Goal: Transaction & Acquisition: Purchase product/service

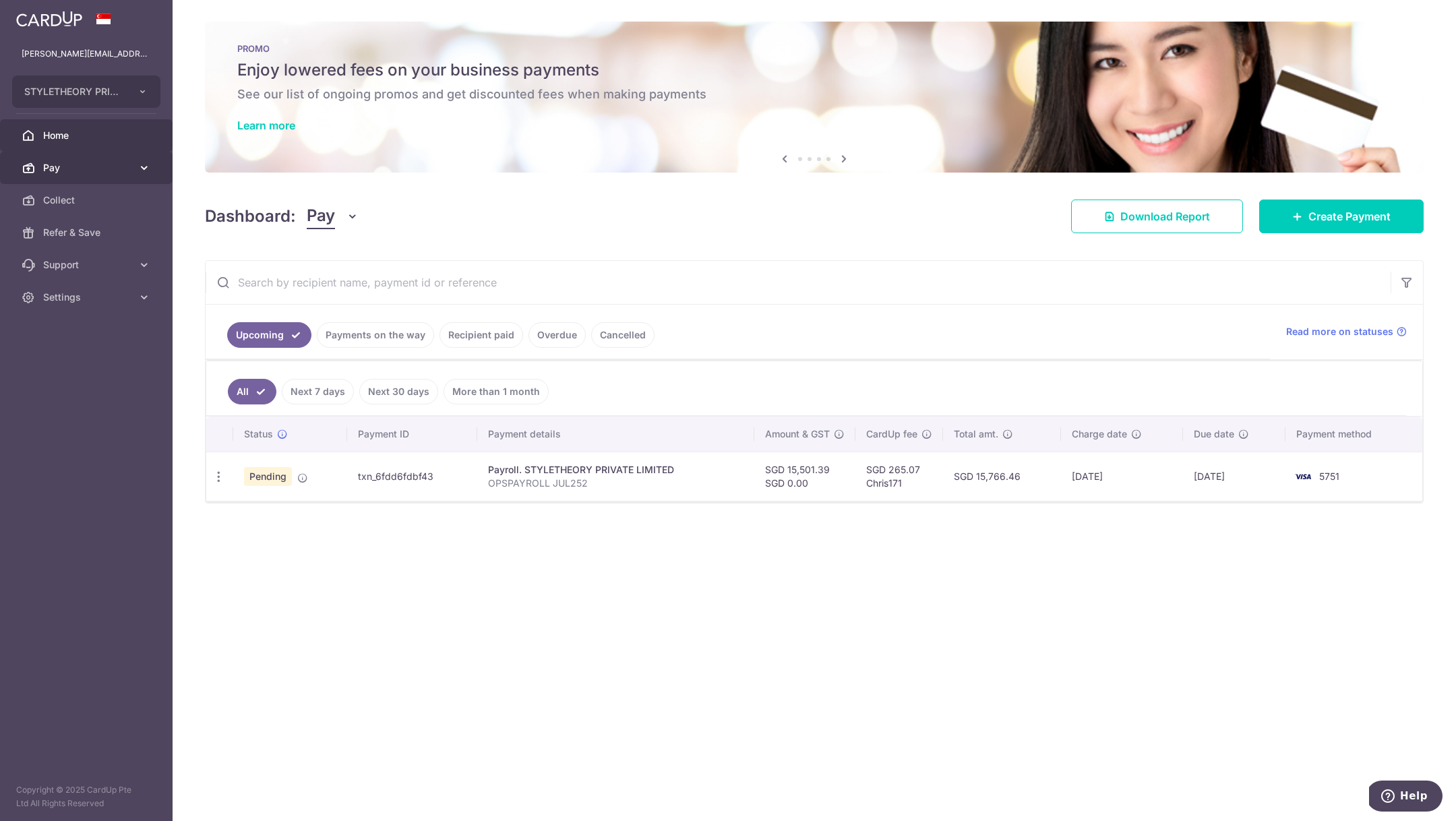
click at [85, 162] on span "Pay" at bounding box center [87, 168] width 89 height 13
click at [82, 199] on span "Payments" at bounding box center [87, 200] width 89 height 13
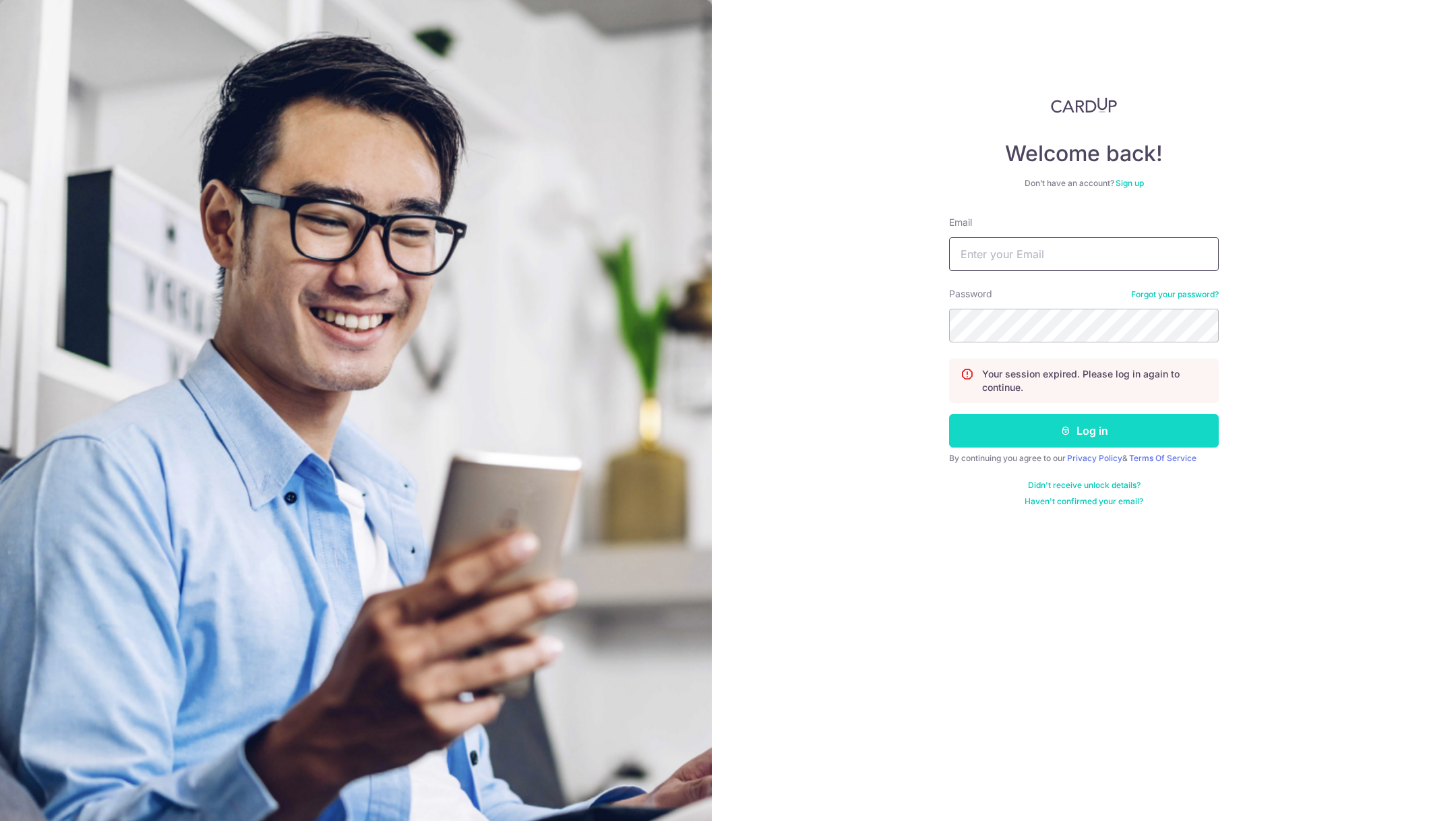
type input "[PERSON_NAME][EMAIL_ADDRESS][DOMAIN_NAME]"
click at [1083, 435] on button "Log in" at bounding box center [1084, 431] width 269 height 34
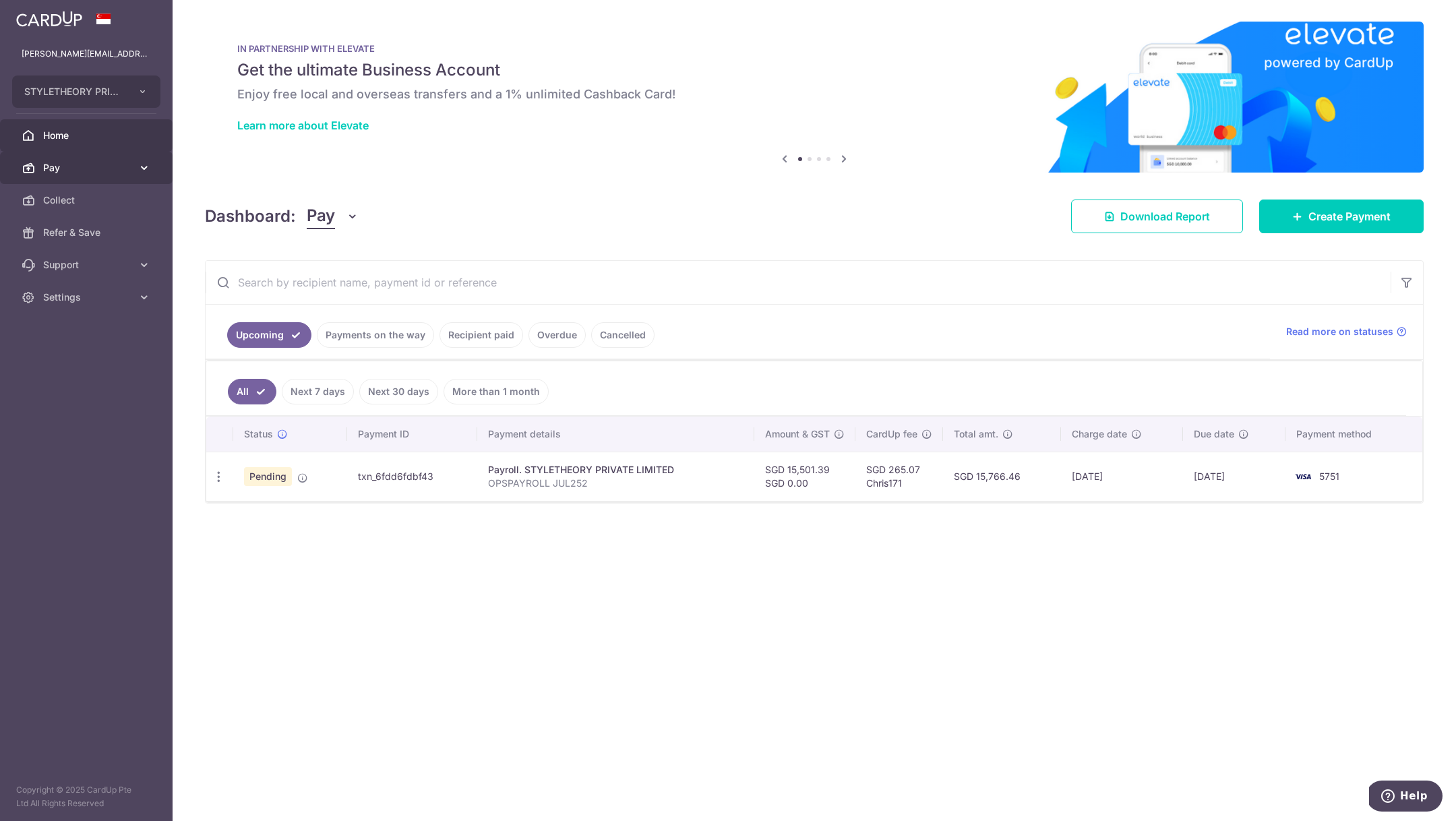
click at [105, 170] on span "Pay" at bounding box center [87, 168] width 89 height 13
click at [83, 206] on link "Payments" at bounding box center [86, 200] width 172 height 32
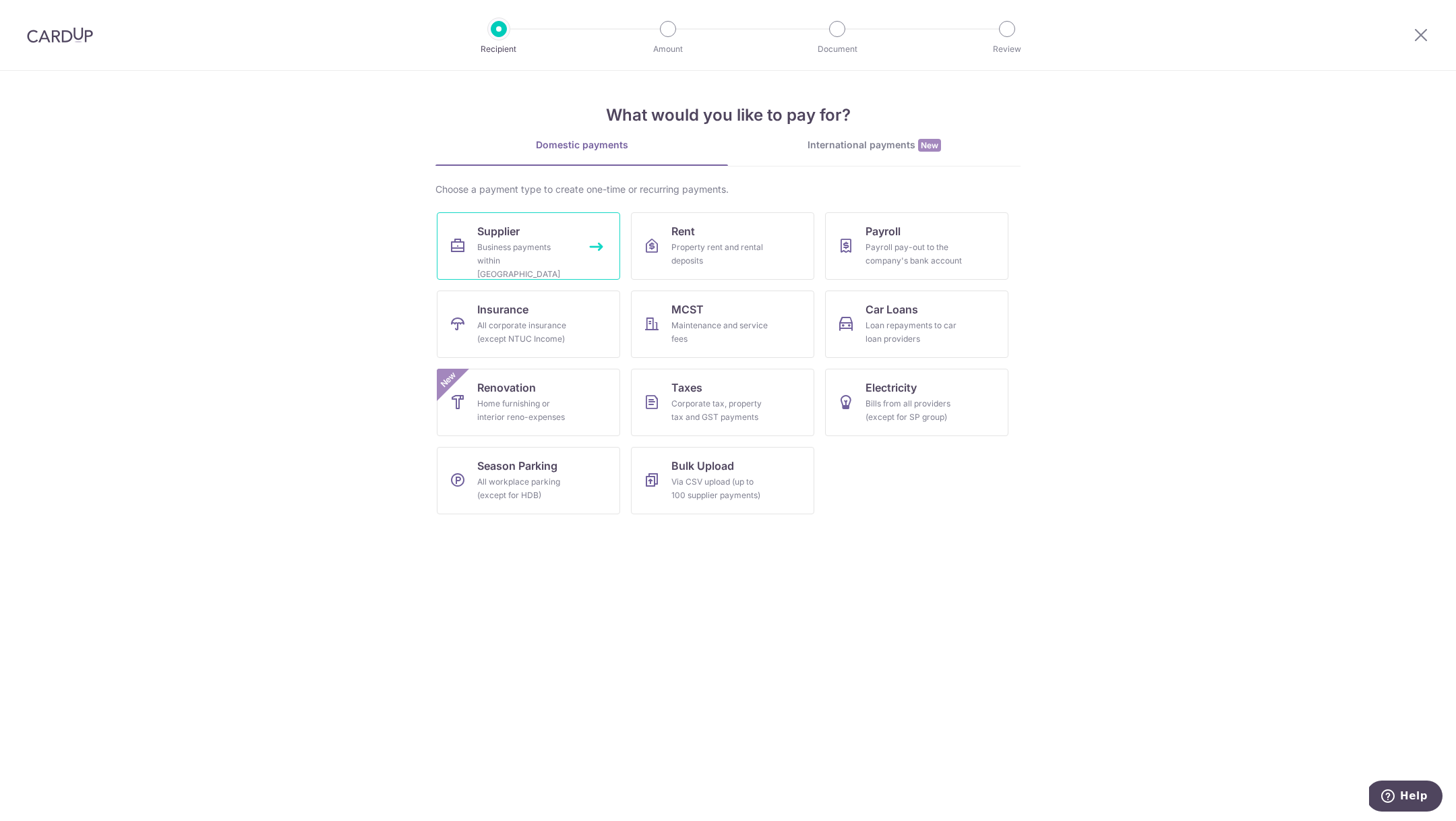
click at [554, 245] on div "Business payments within Singapore" at bounding box center [525, 261] width 97 height 40
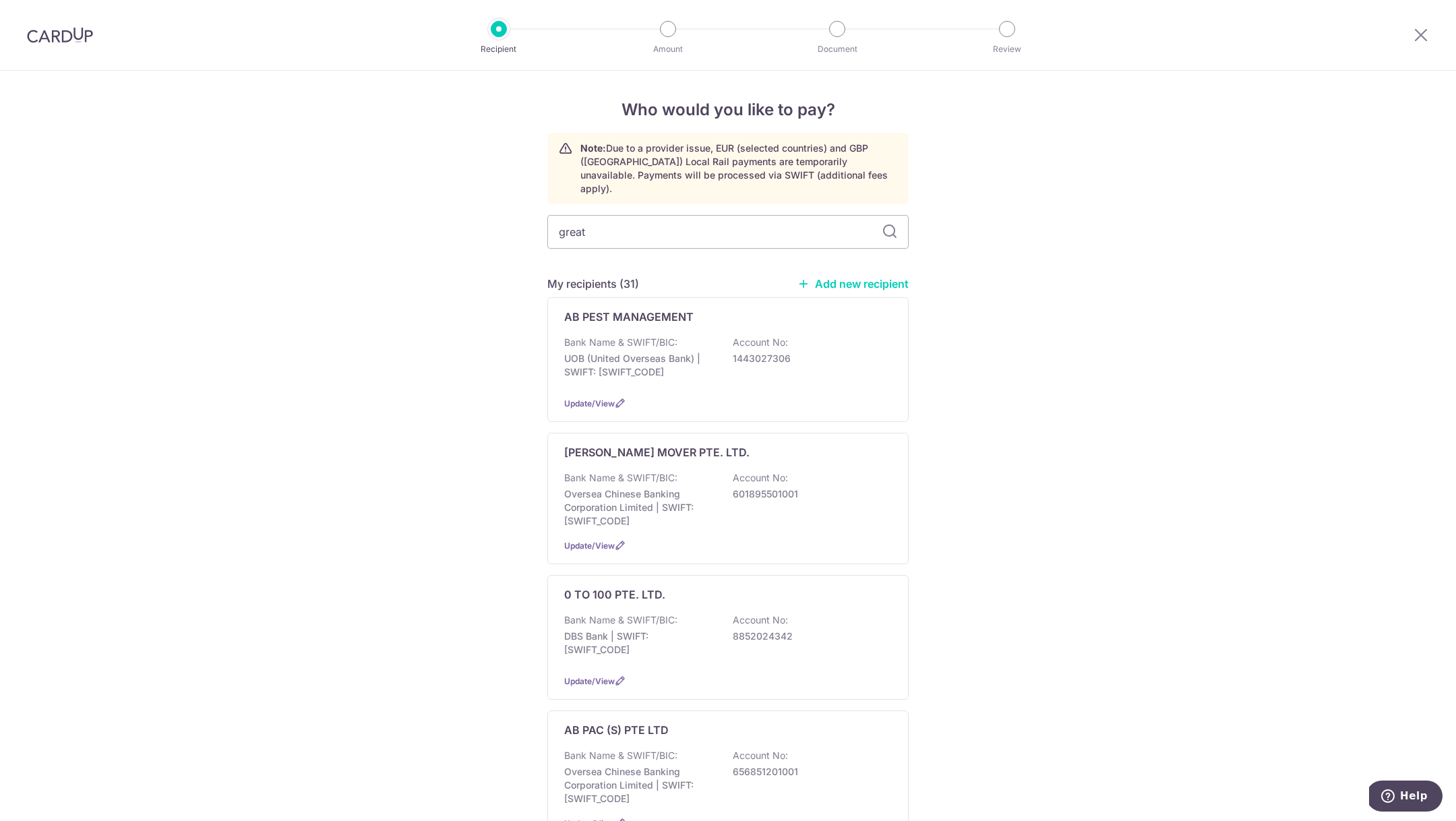
type input "great"
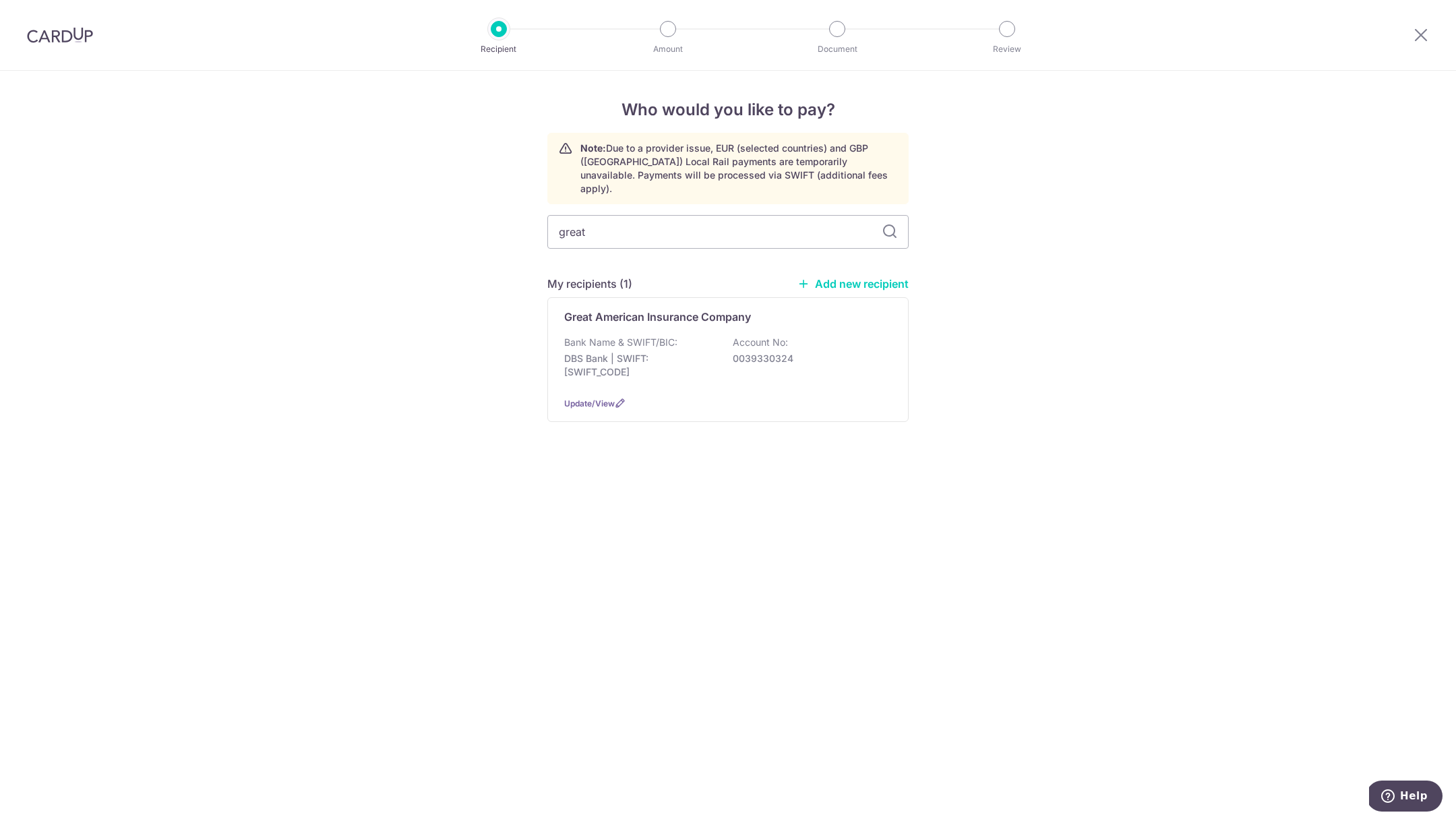
click at [616, 241] on div "great My recipients (1) Add new recipient Great American Insurance Company Bank…" at bounding box center [727, 329] width 361 height 228
click at [712, 364] on p "DBS Bank | SWIFT: DBSSSGSGXXX" at bounding box center [639, 365] width 151 height 27
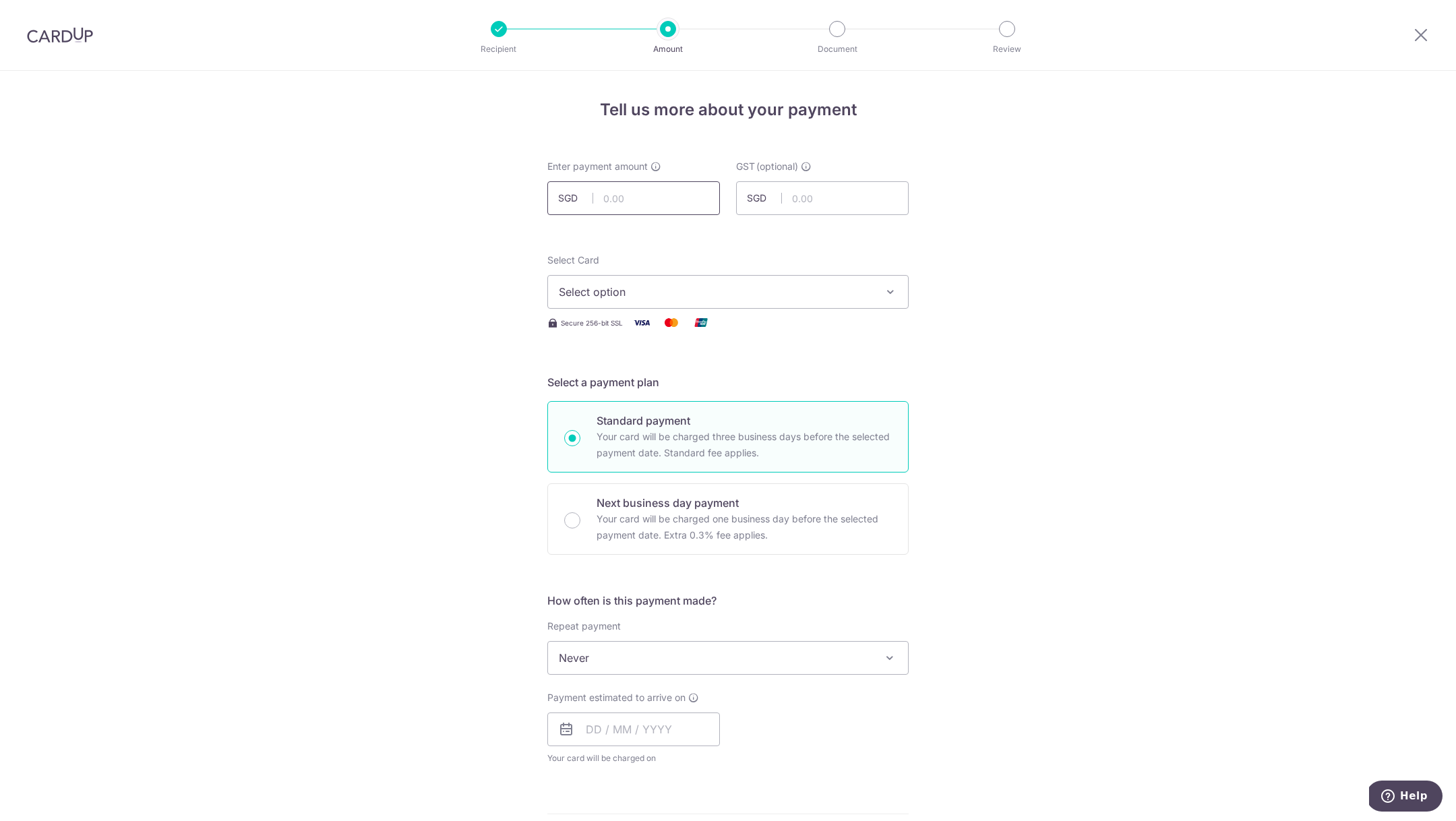
click at [631, 207] on input "text" at bounding box center [633, 198] width 172 height 34
type input "904.42"
click button "Add Card" at bounding box center [0, 0] width 0 height 0
click at [808, 268] on div "Select Card Select option Add credit card Your Cards **** 1129 **** 3511 **** 5…" at bounding box center [727, 281] width 361 height 55
click at [722, 297] on span "Select option" at bounding box center [716, 292] width 314 height 16
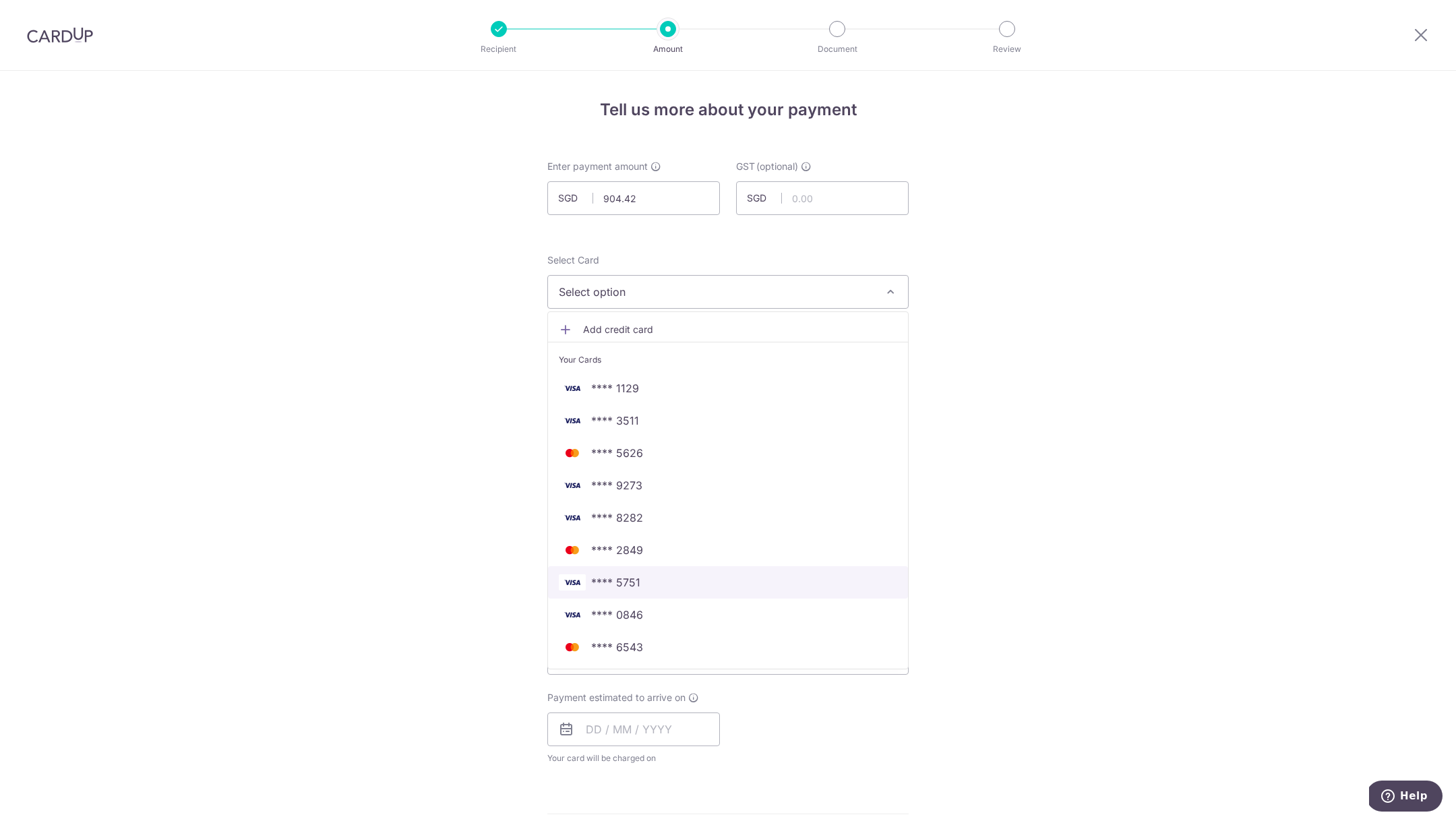
click at [633, 586] on span "**** 5751" at bounding box center [616, 583] width 49 height 16
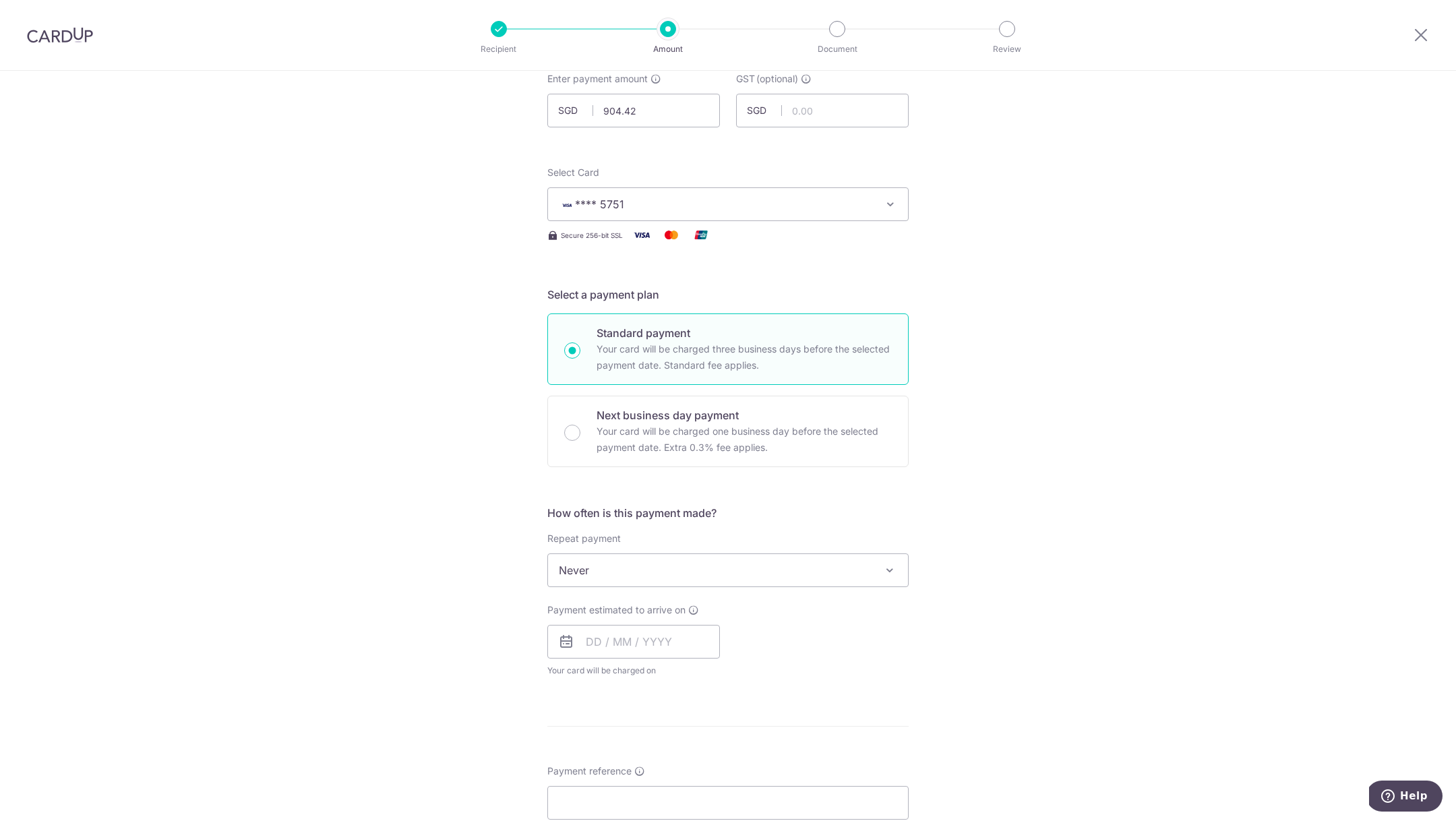
scroll to position [126, 0]
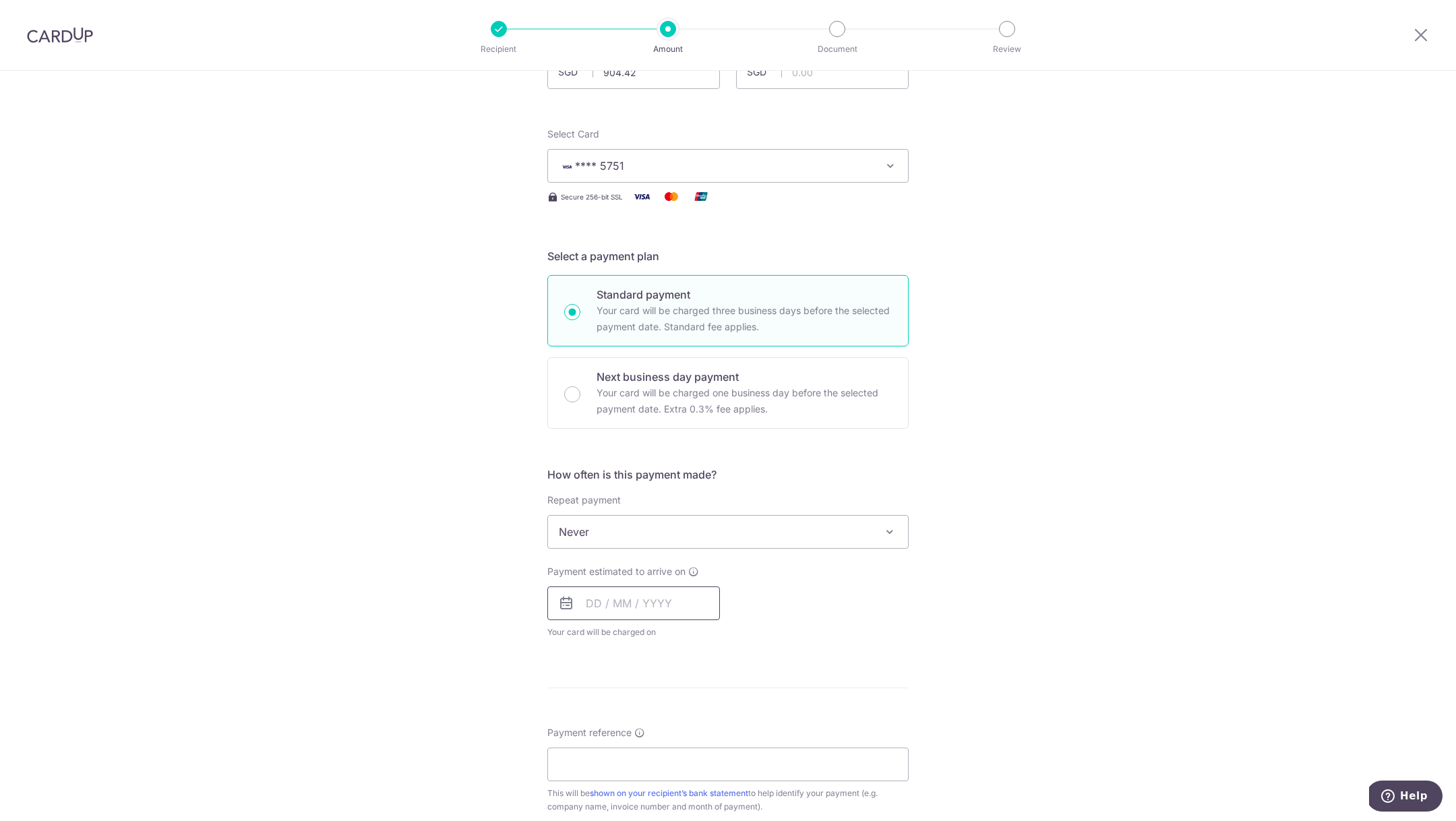
click at [630, 599] on input "text" at bounding box center [633, 603] width 172 height 34
click at [602, 776] on link "18" at bounding box center [602, 780] width 21 height 21
type input "[DATE]"
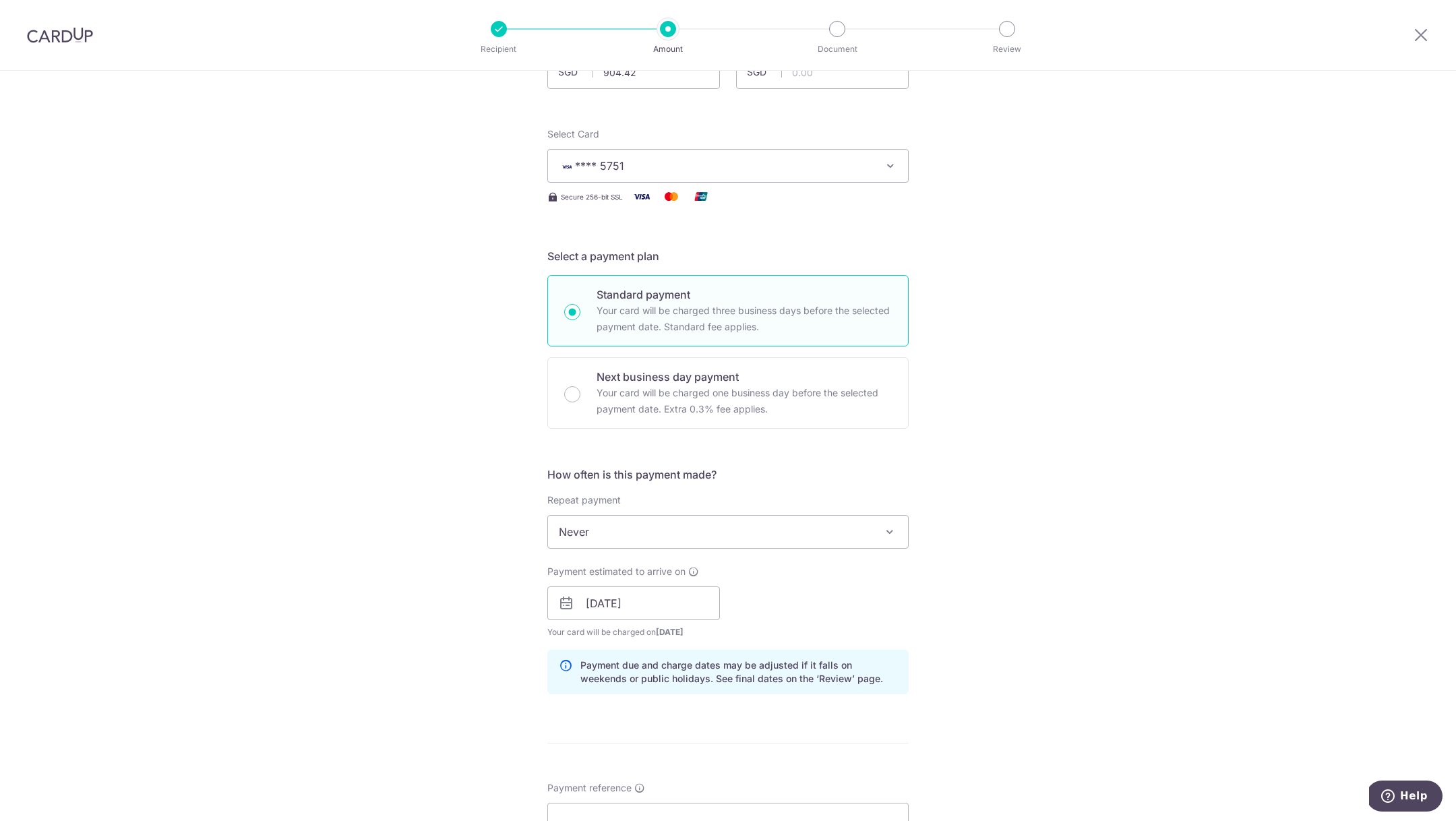
scroll to position [371, 0]
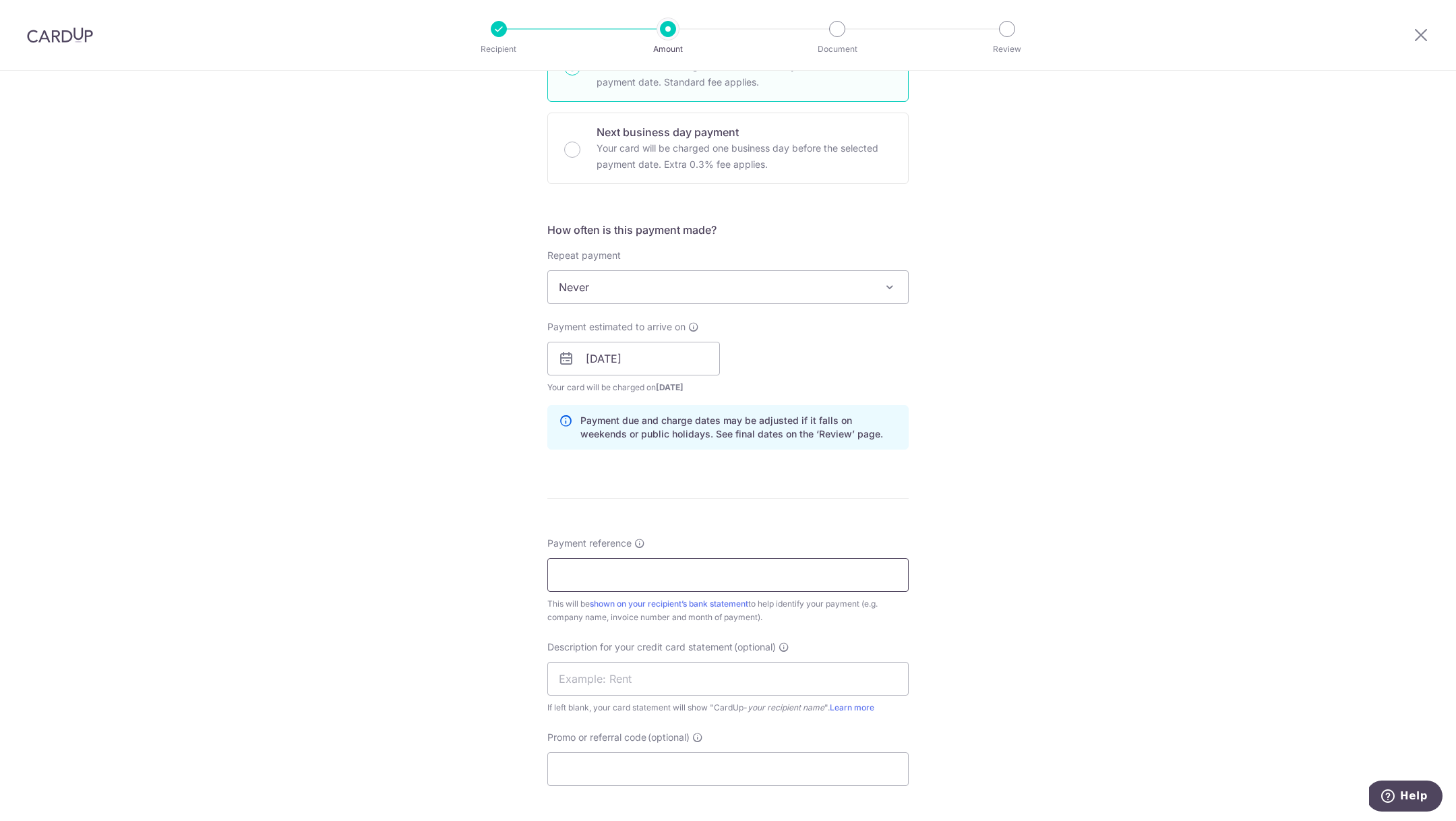
click at [691, 578] on input "Payment reference" at bounding box center [727, 576] width 361 height 34
paste input "WCWIC00000448-00-000-1"
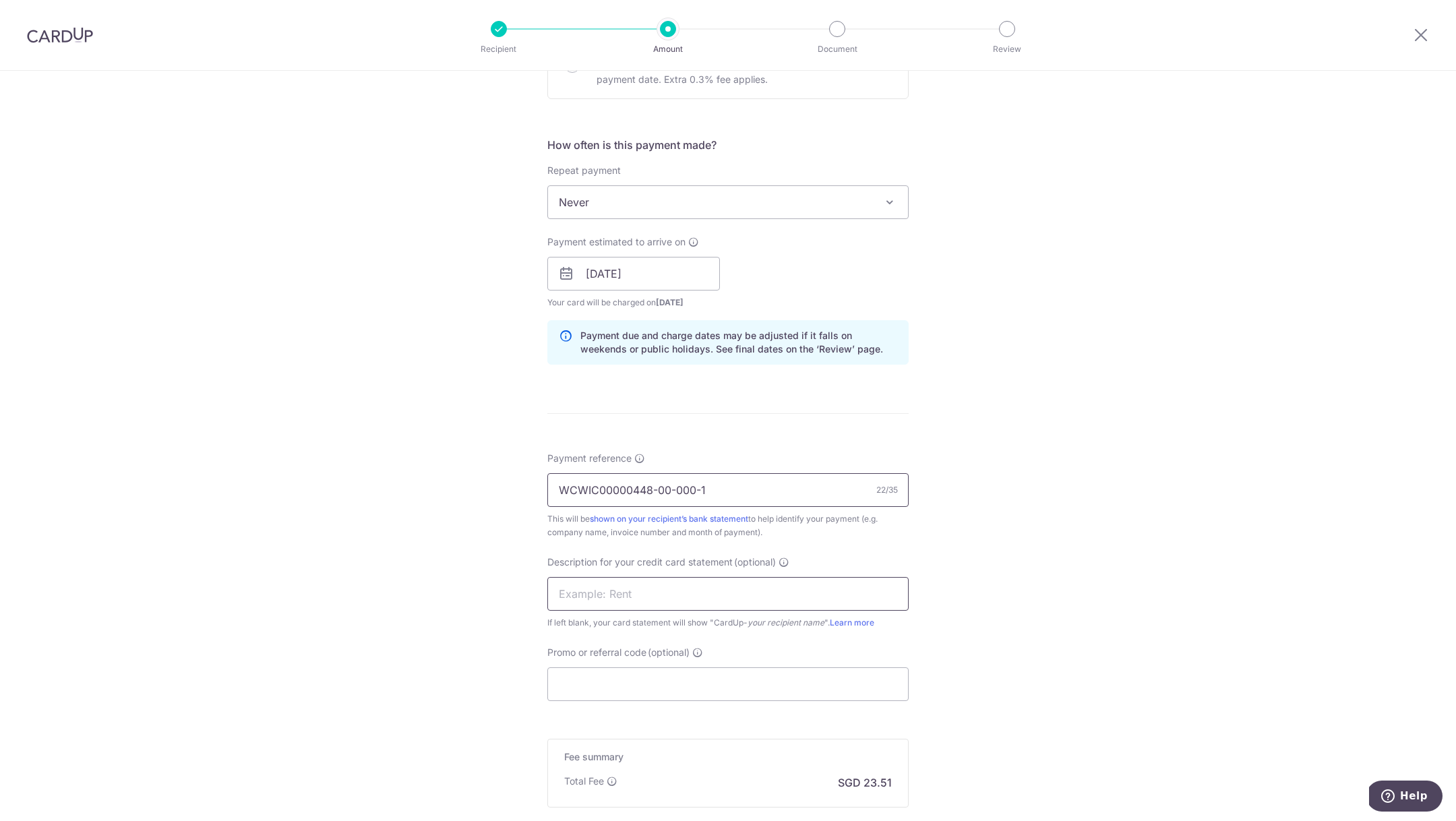
scroll to position [506, 0]
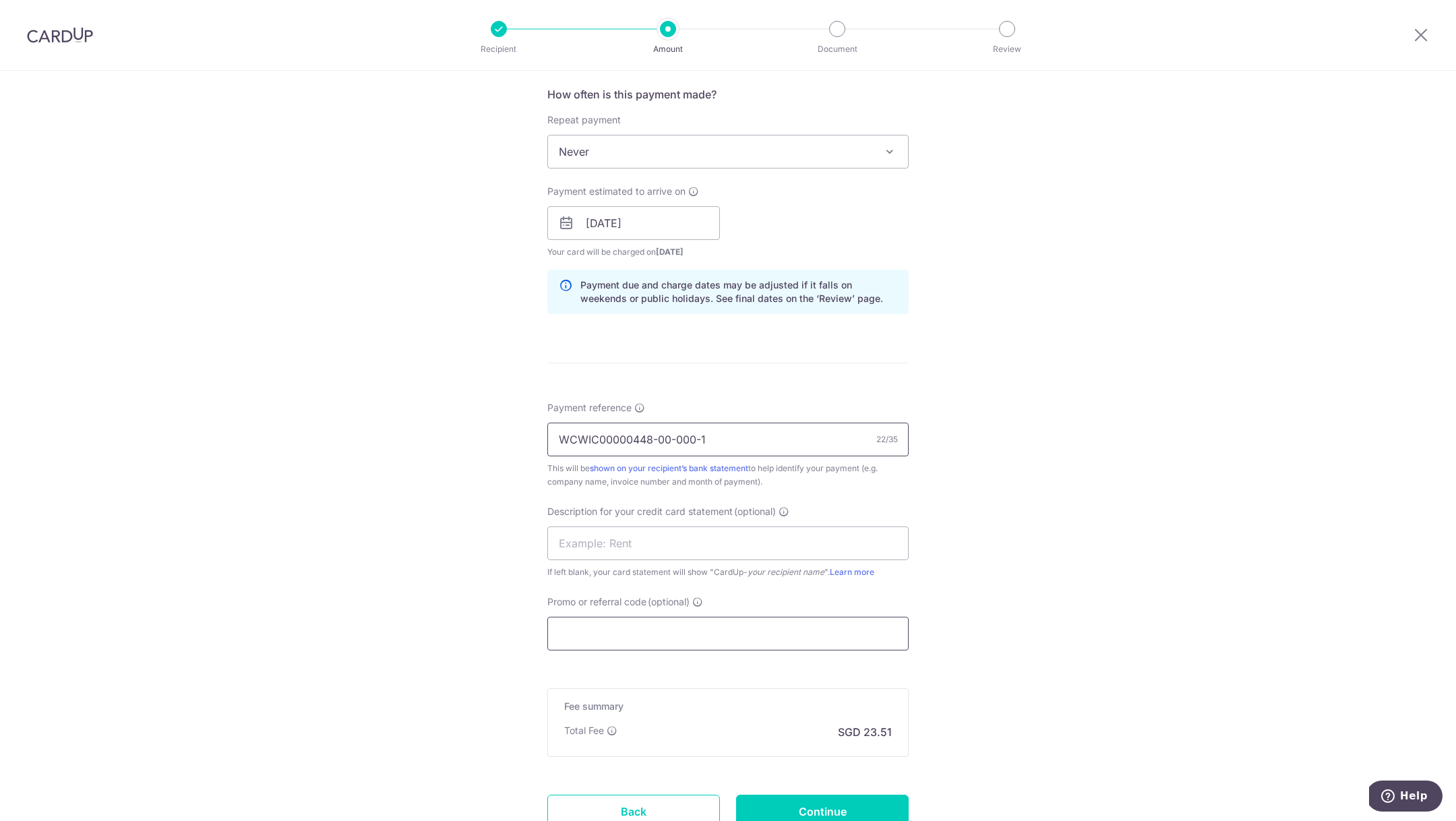
type input "WCWIC00000448-00-000-1"
click at [635, 633] on input "Promo or referral code (optional)" at bounding box center [727, 634] width 361 height 34
type input "v"
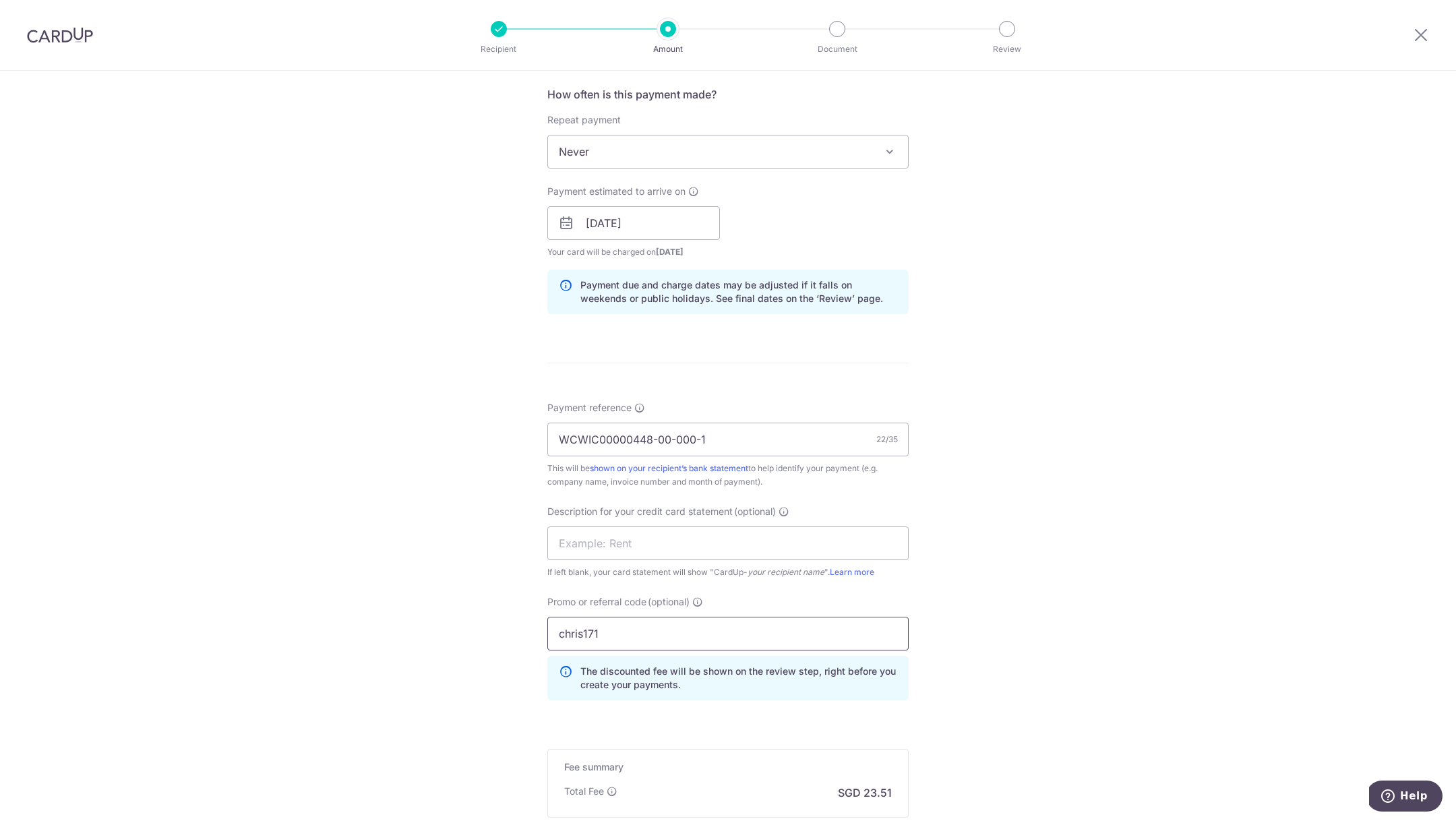
scroll to position [673, 0]
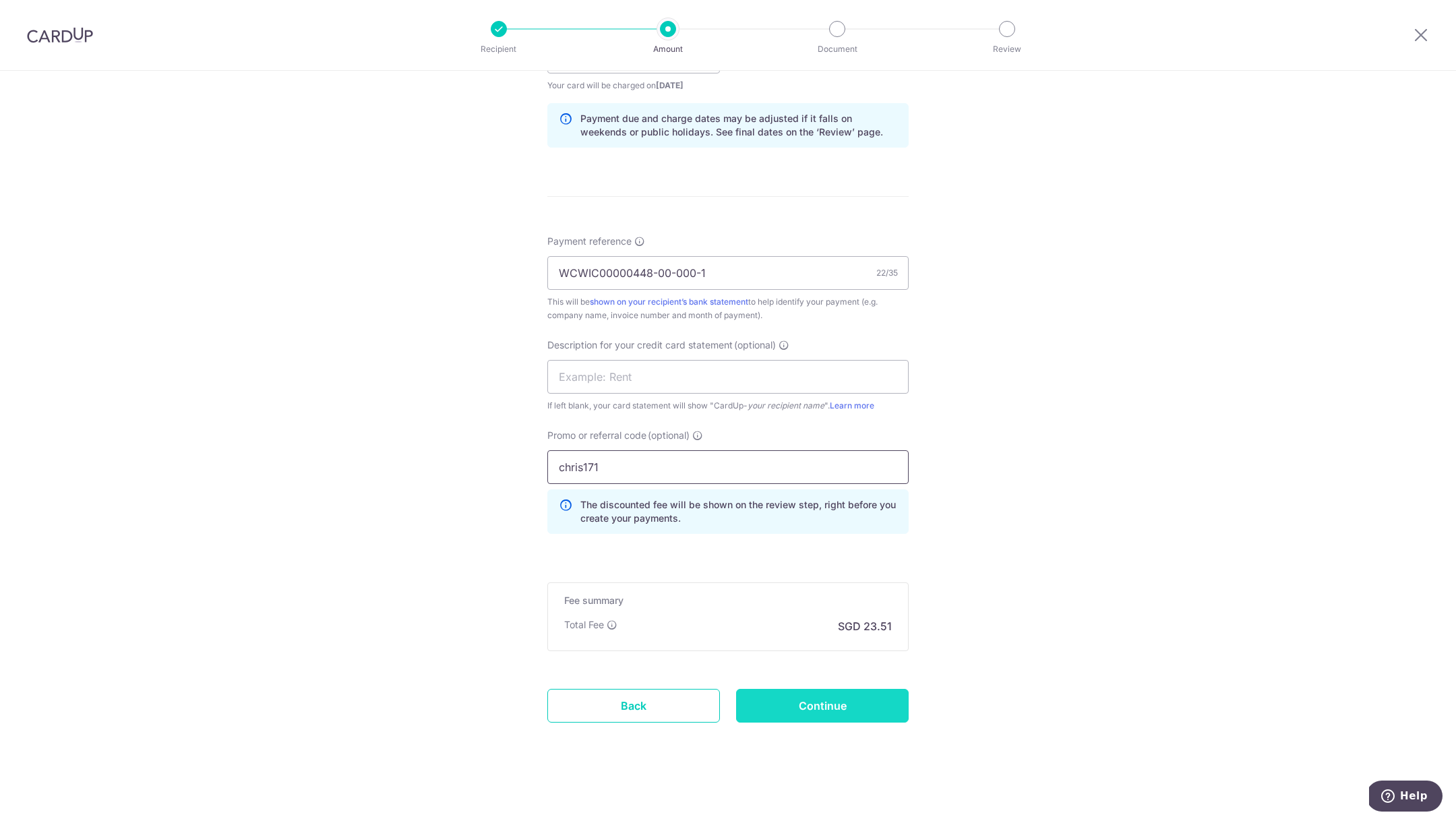
type input "chris171"
click at [792, 709] on input "Continue" at bounding box center [822, 706] width 172 height 34
type input "Create Schedule"
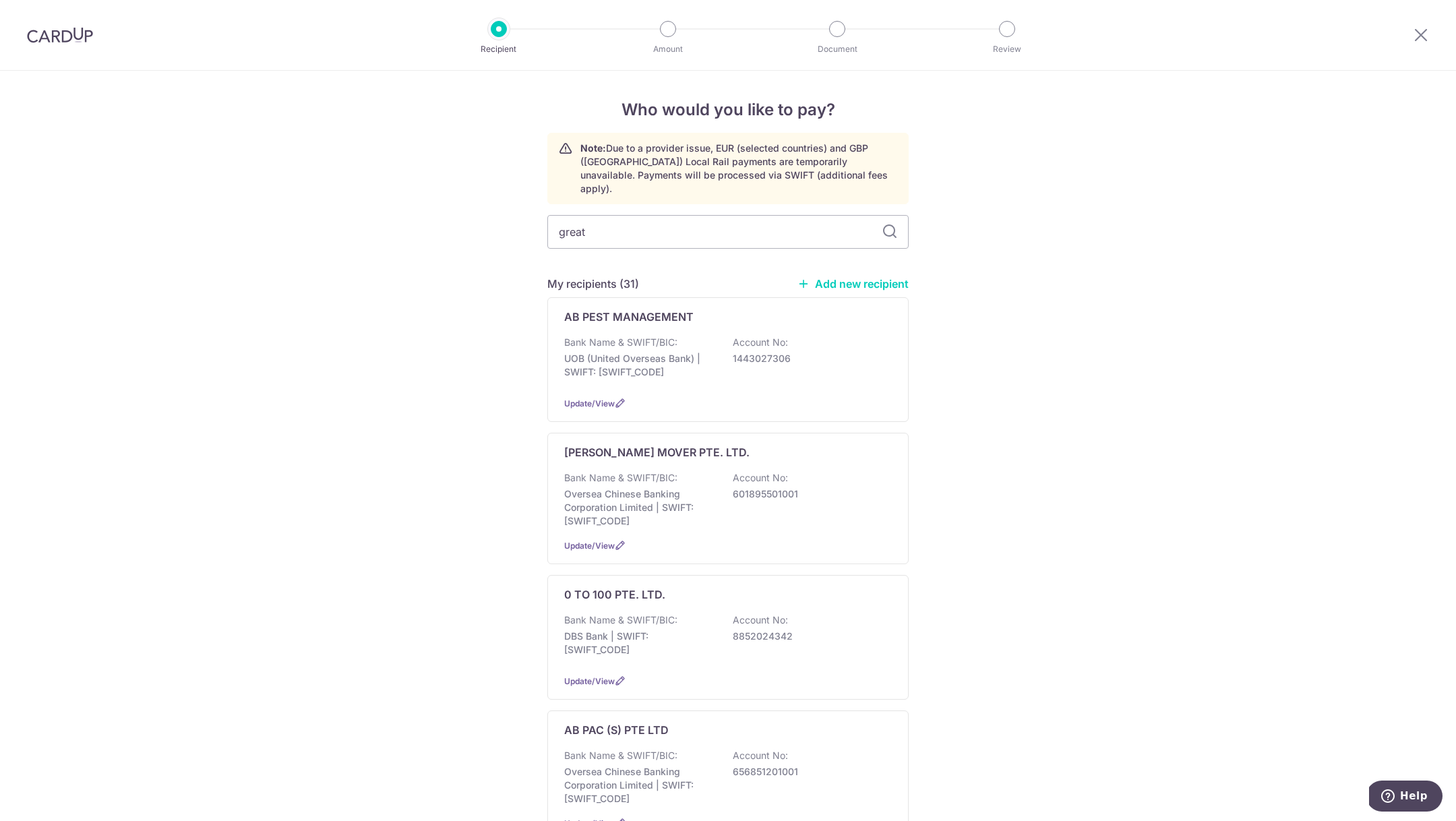
type input "great"
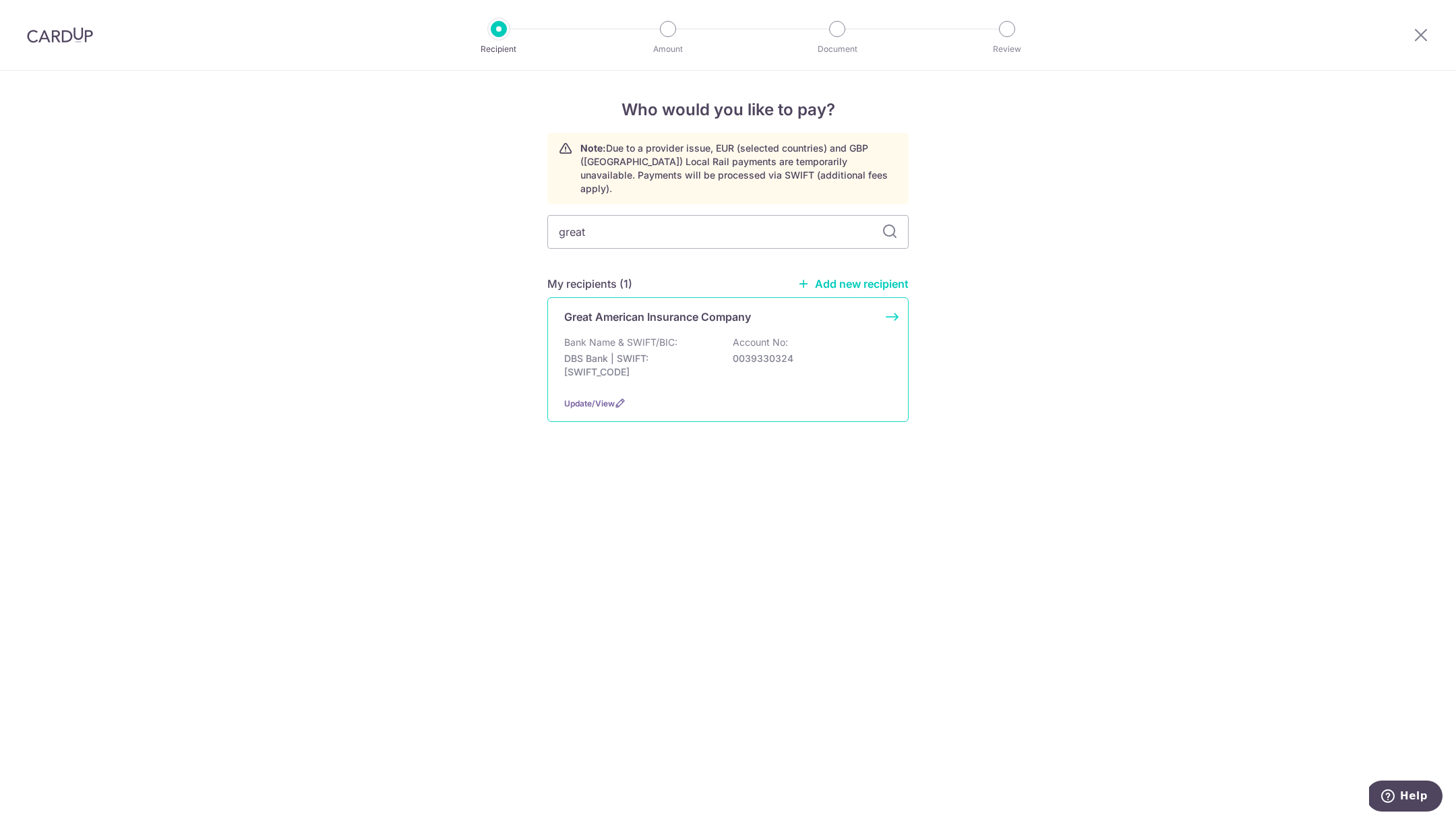
click at [686, 336] on div "Bank Name & SWIFT/BIC: DBS Bank | SWIFT: DBSSSGSGXXX Account No: 0039330324" at bounding box center [727, 361] width 327 height 50
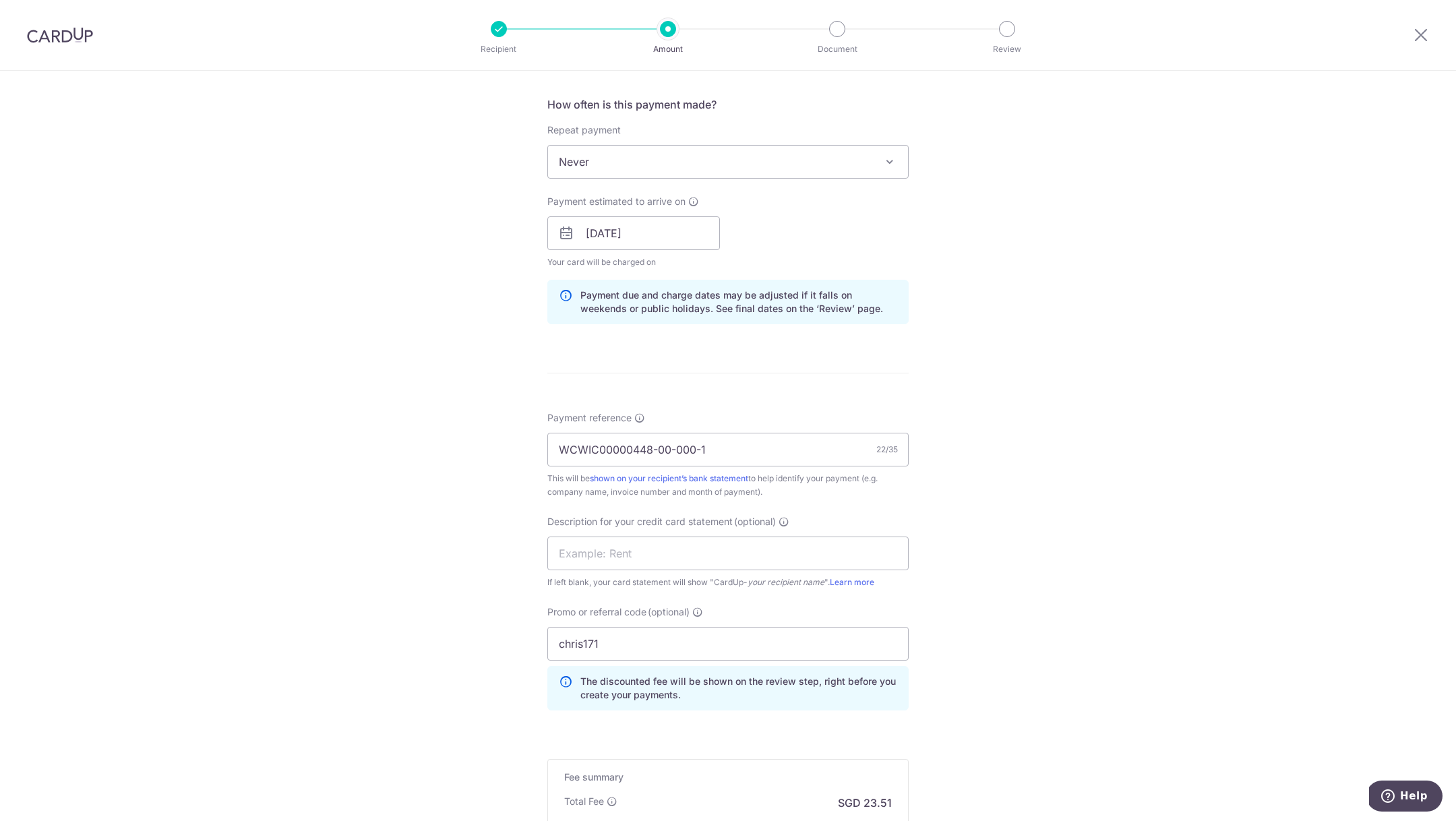
scroll to position [673, 0]
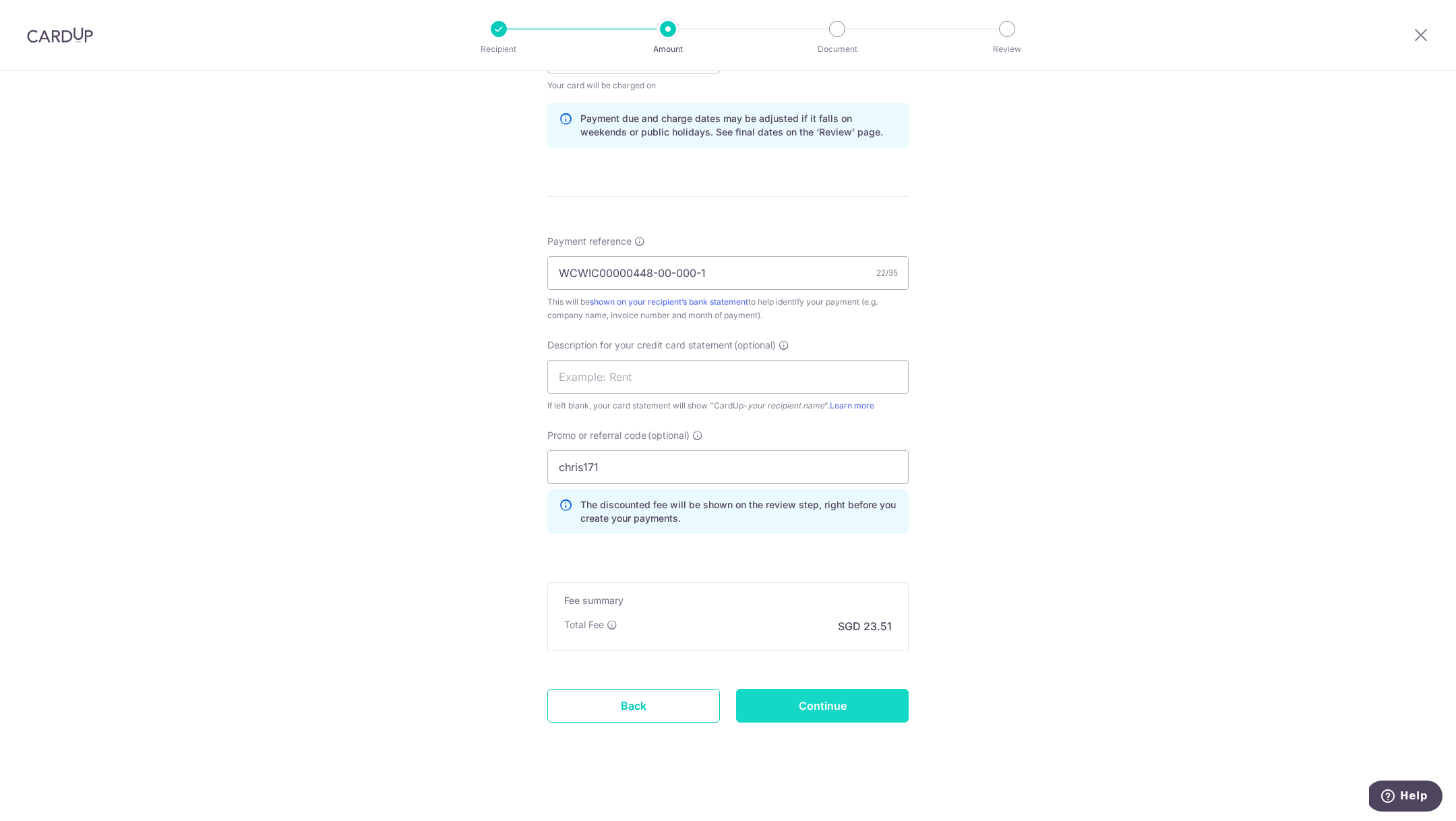
click at [825, 714] on input "Continue" at bounding box center [822, 706] width 172 height 34
type input "Update Schedule"
